Goal: Check status: Check status

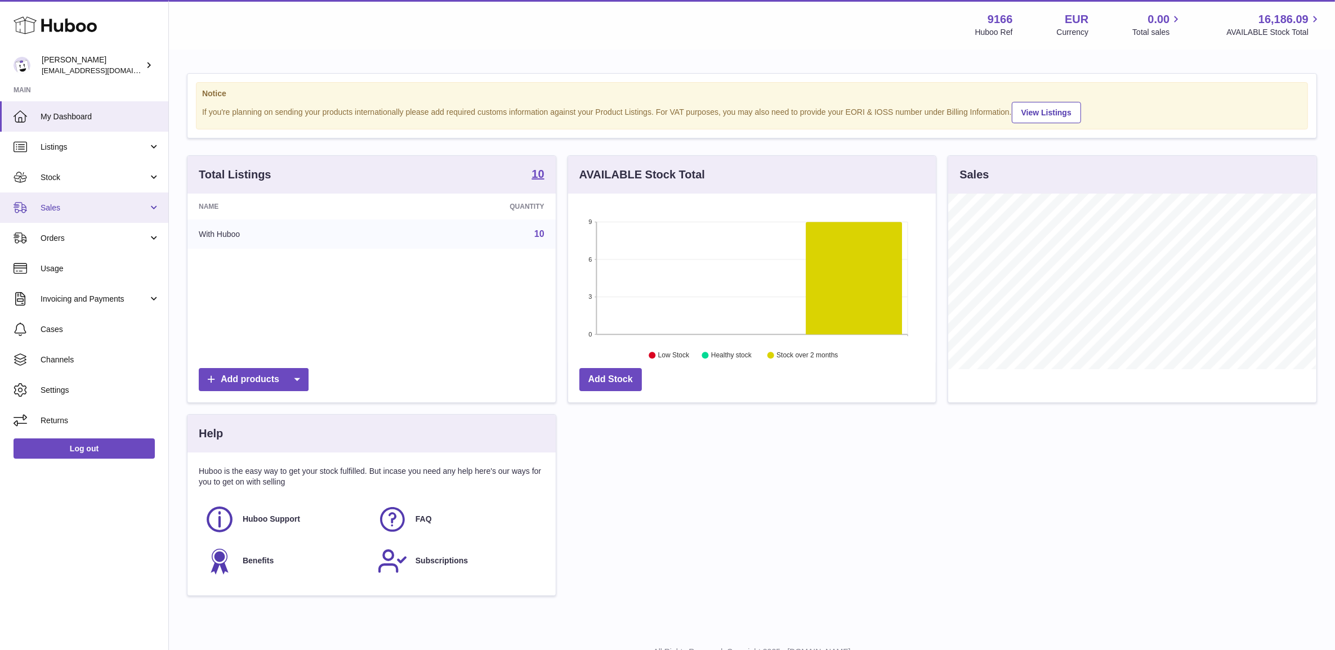
scroll to position [175, 367]
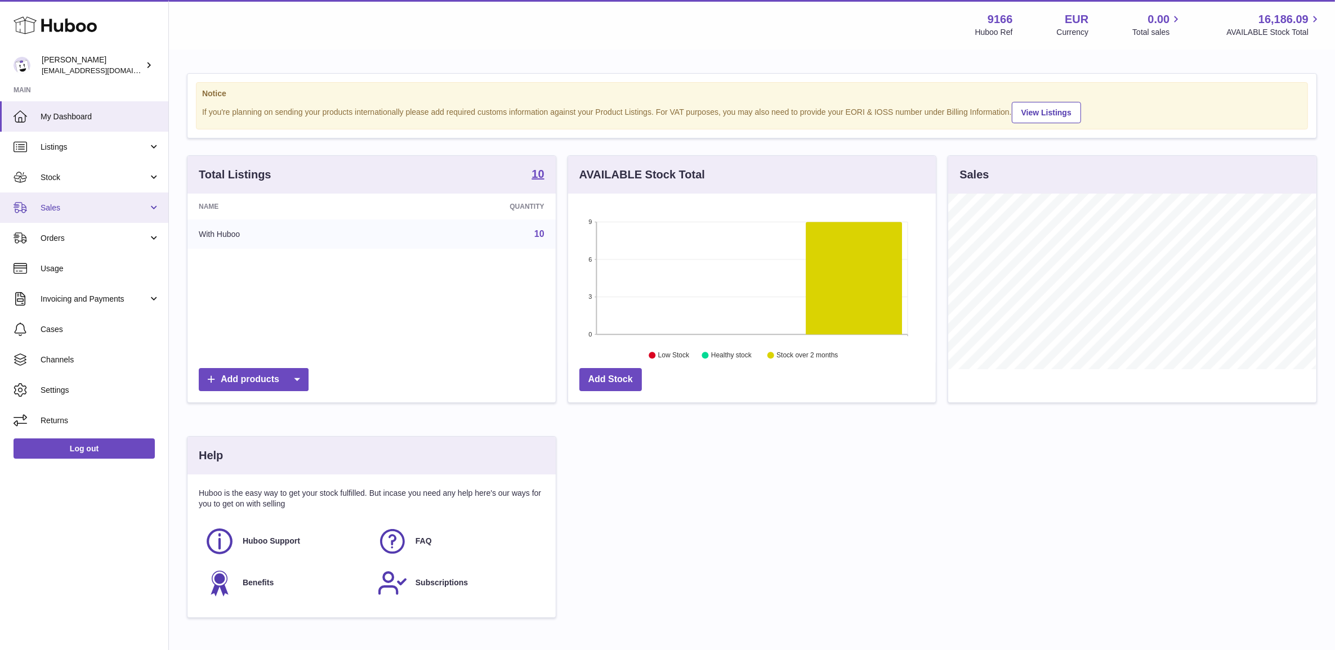
click at [95, 214] on link "Sales" at bounding box center [84, 208] width 168 height 30
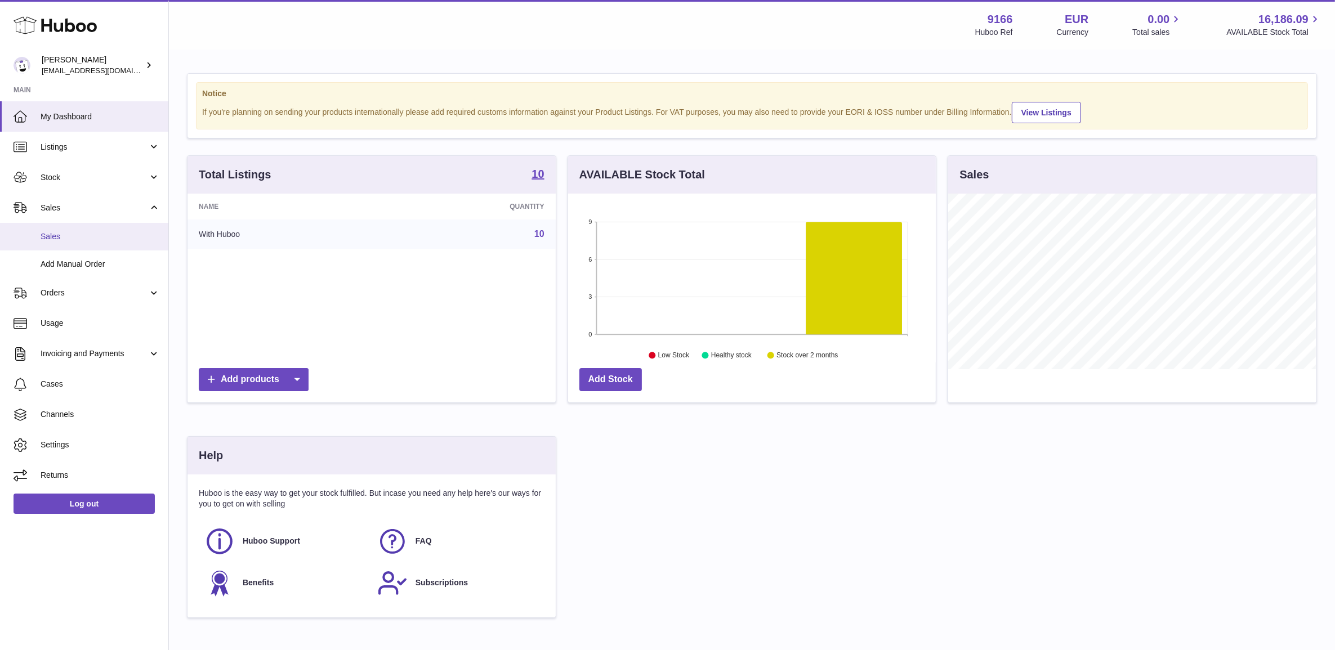
click at [93, 226] on link "Sales" at bounding box center [84, 237] width 168 height 28
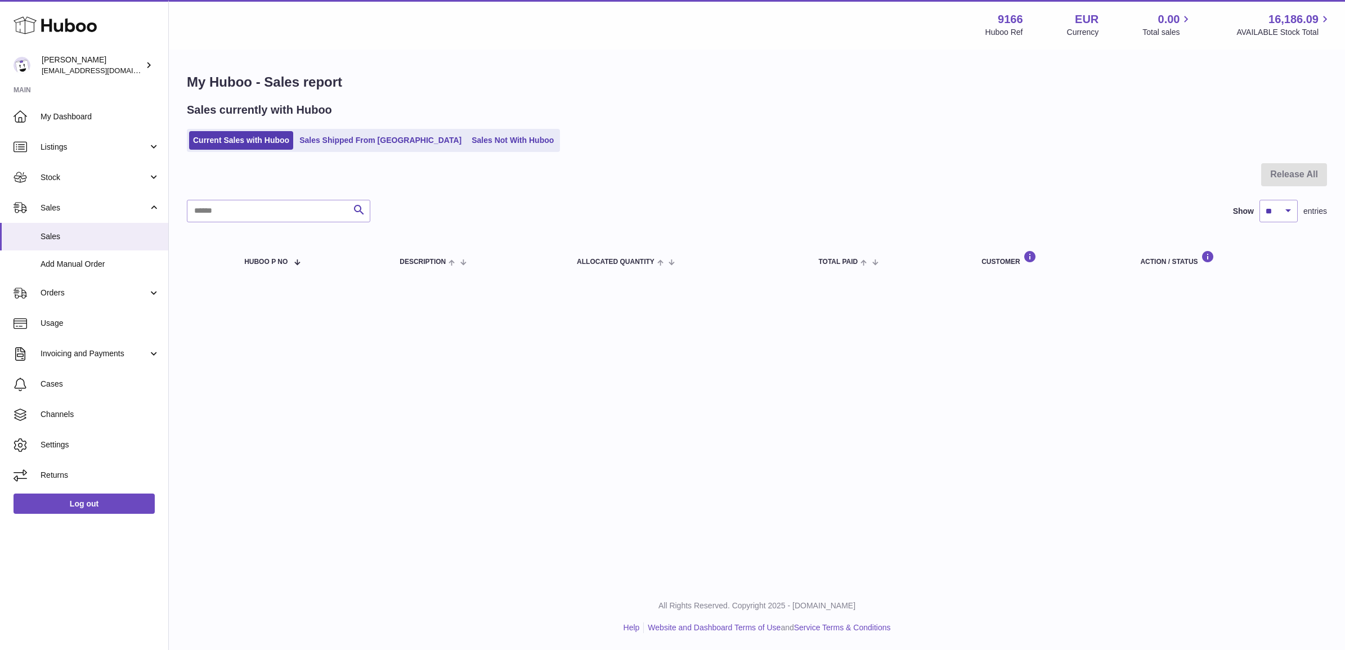
click at [351, 126] on div "Sales currently with Huboo Current Sales with Huboo Sales Shipped From Huboo Sa…" at bounding box center [757, 127] width 1140 height 50
click at [355, 145] on link "Sales Shipped From [GEOGRAPHIC_DATA]" at bounding box center [381, 140] width 170 height 19
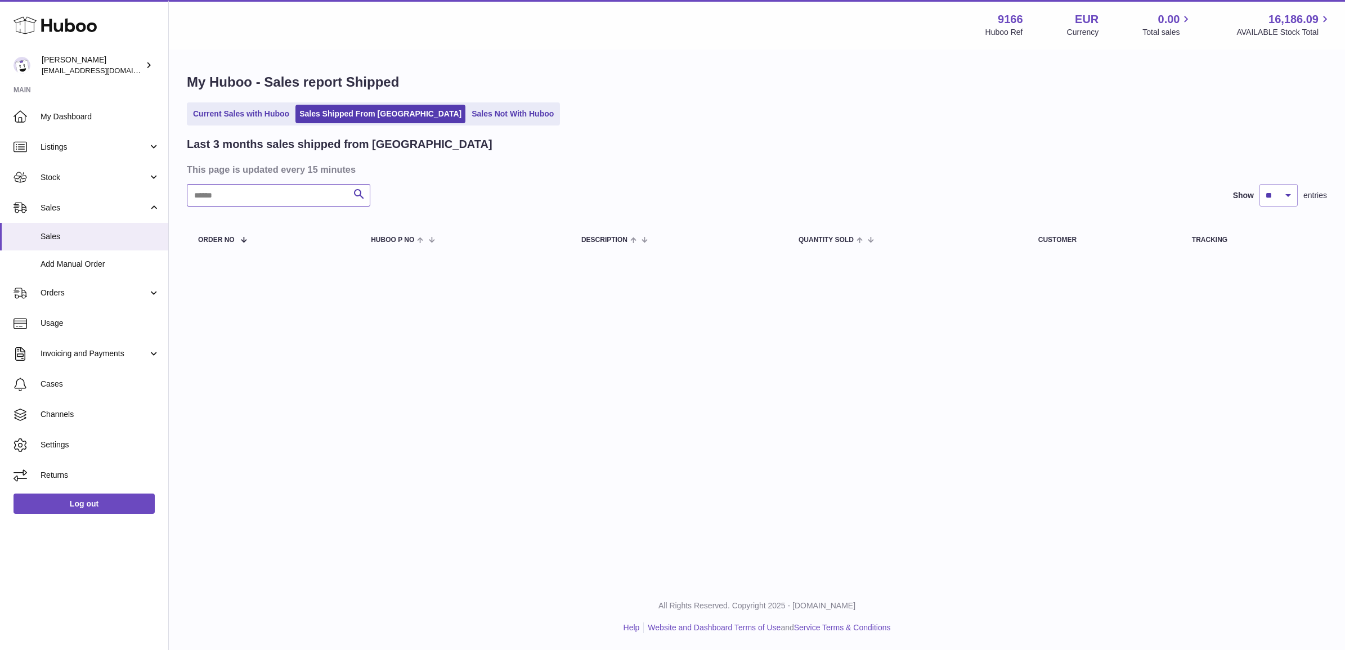
click at [303, 199] on input "text" at bounding box center [279, 195] width 184 height 23
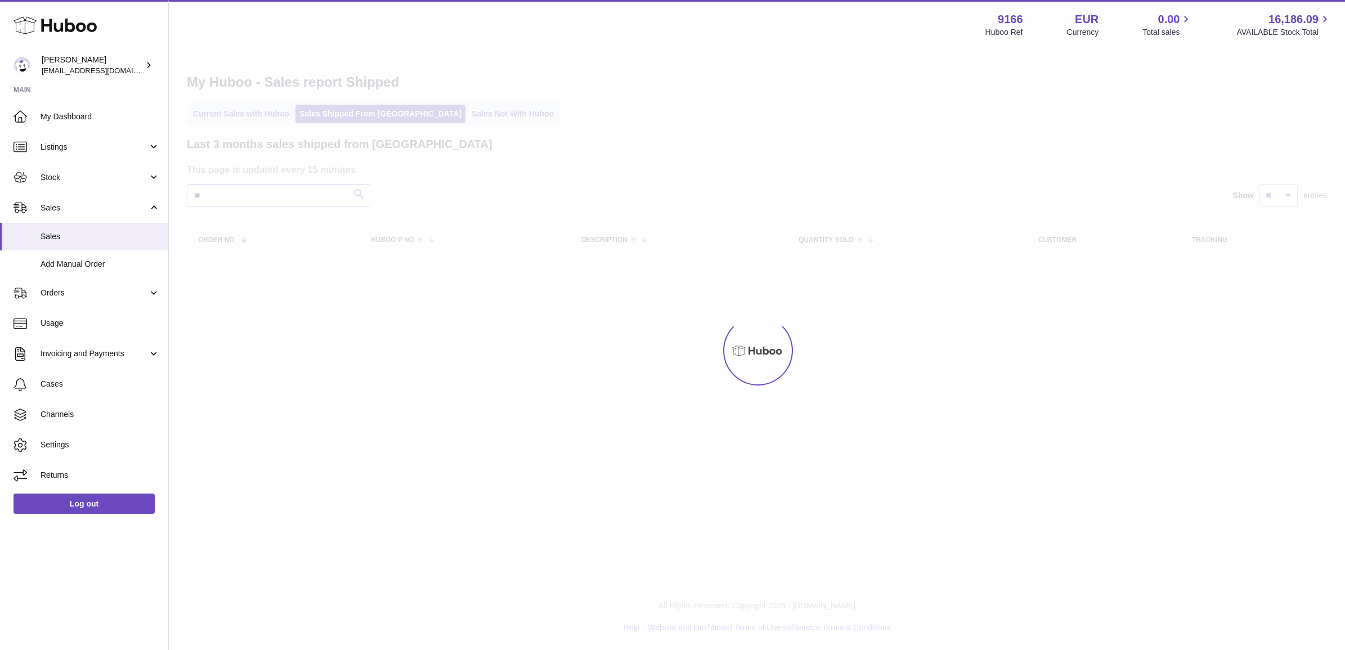
type input "*"
